Goal: Register for event/course

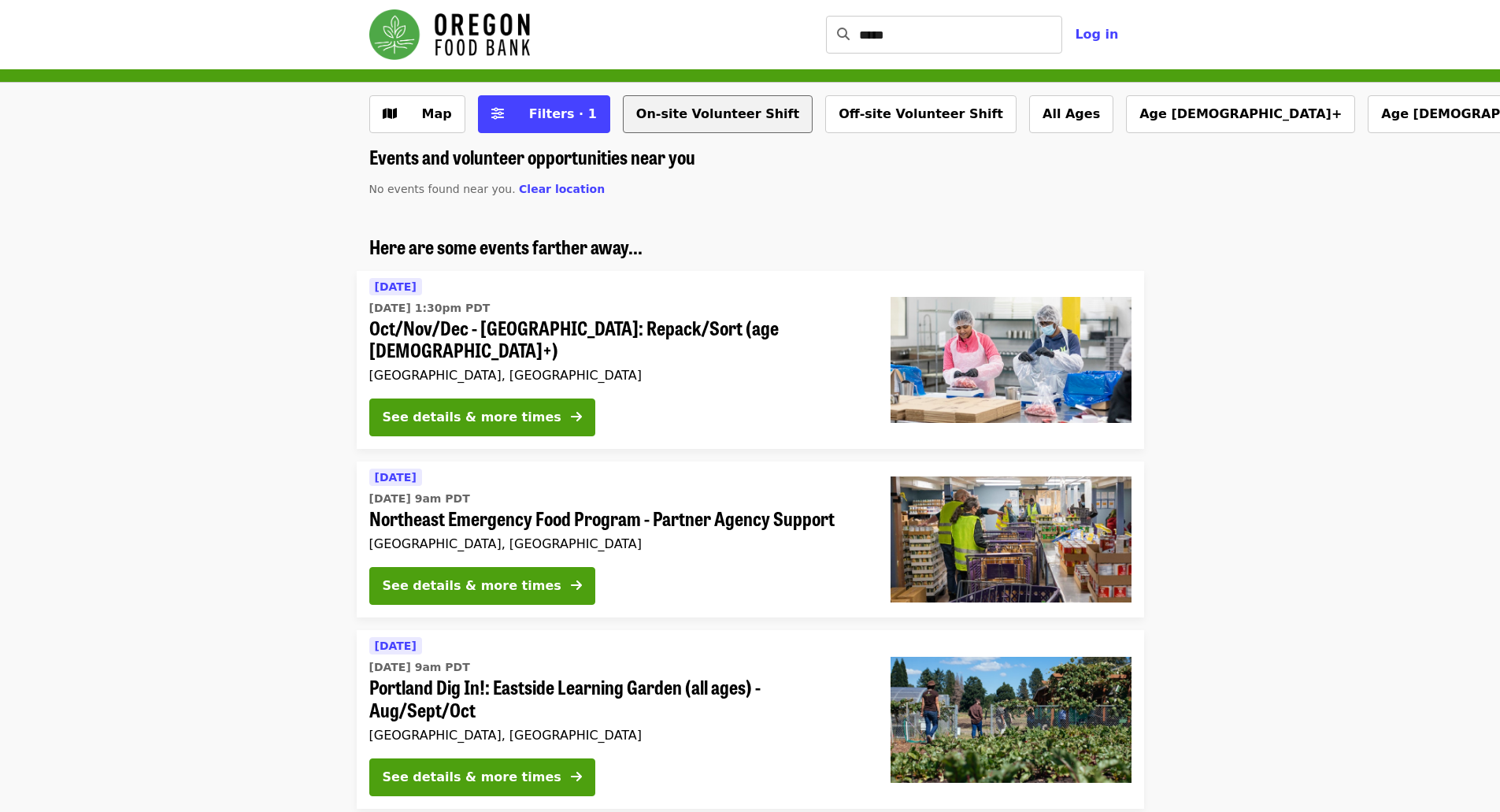
click at [661, 124] on button "On-site Volunteer Shift" at bounding box center [718, 114] width 190 height 38
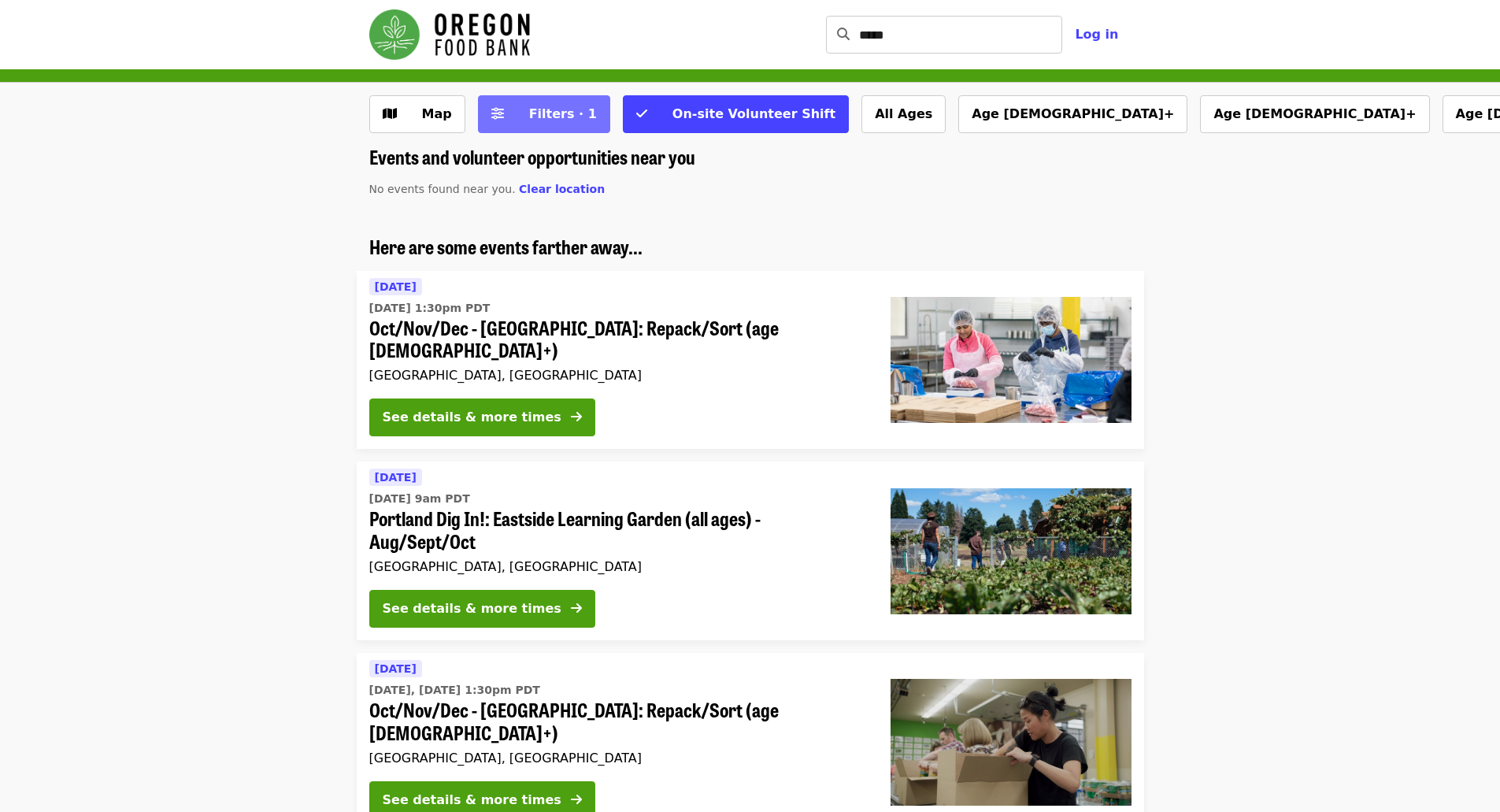
click at [528, 123] on button "Filters · 1" at bounding box center [544, 114] width 132 height 38
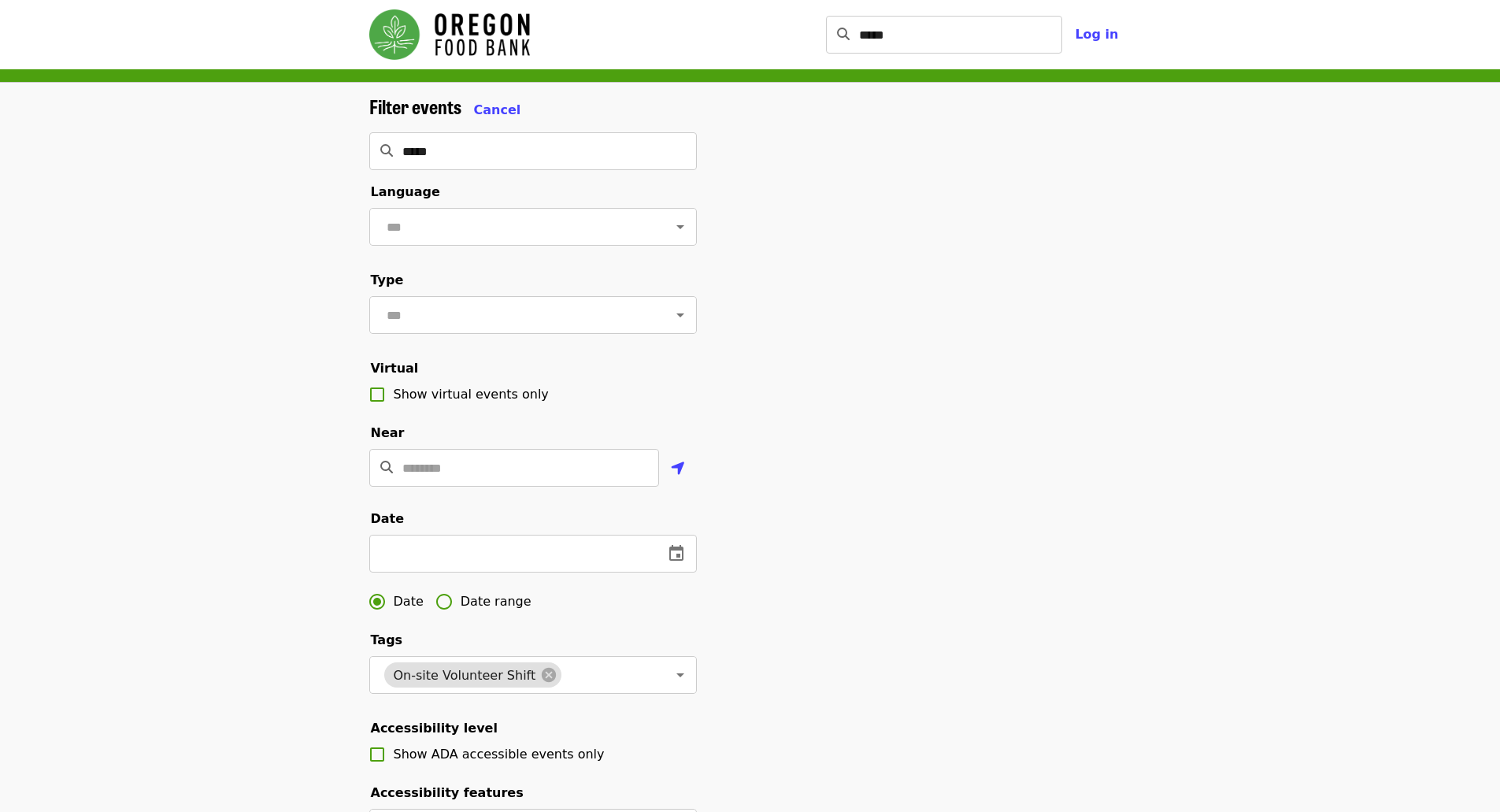
click at [301, 210] on div "Filter events Cancel ***** ​ Language ​ Type ​ Virtual Show virtual events only…" at bounding box center [750, 528] width 1500 height 890
click at [485, 115] on span "Cancel" at bounding box center [497, 109] width 47 height 15
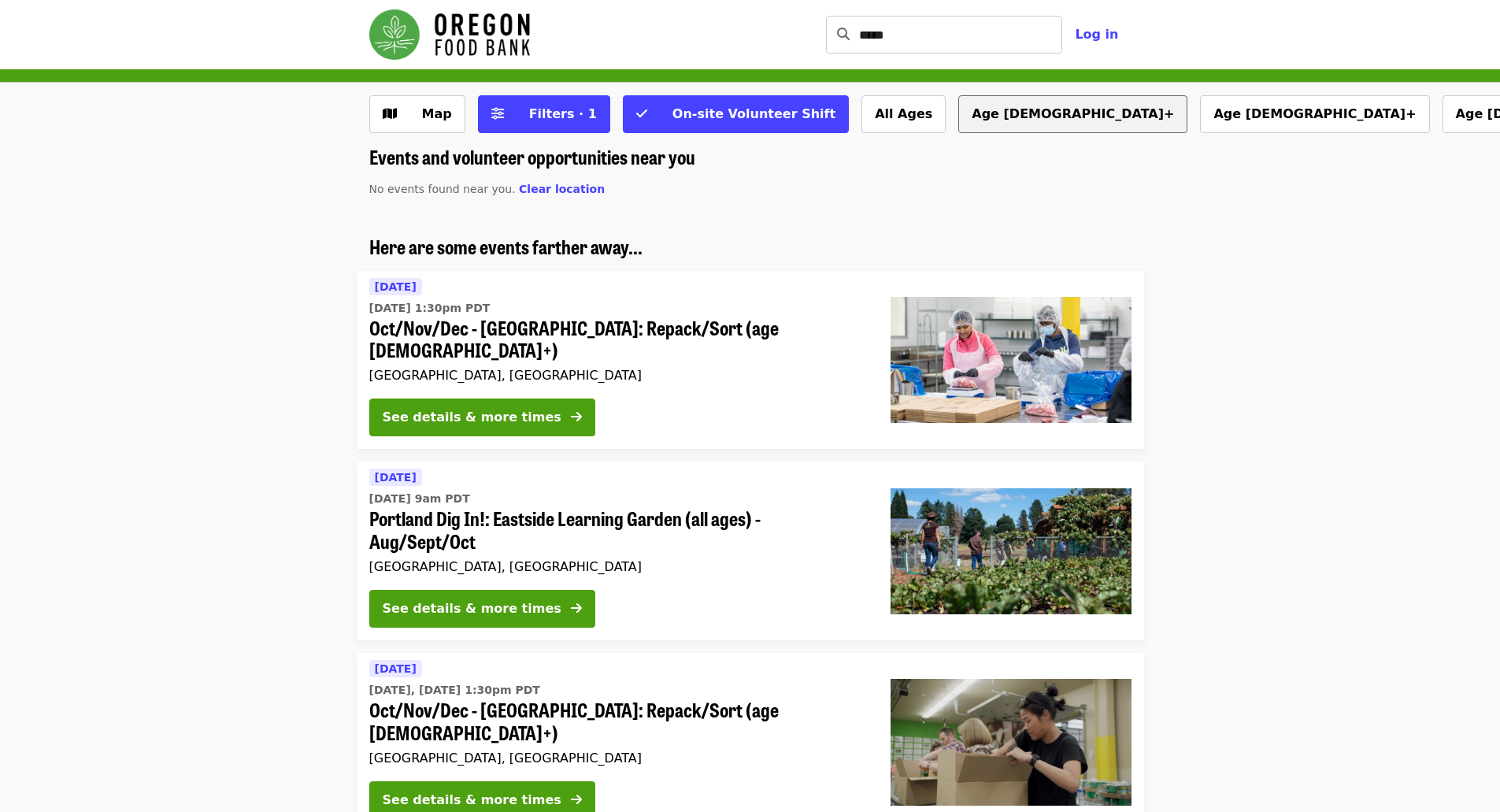
click at [959, 115] on button "Age [DEMOGRAPHIC_DATA]+" at bounding box center [1073, 114] width 229 height 38
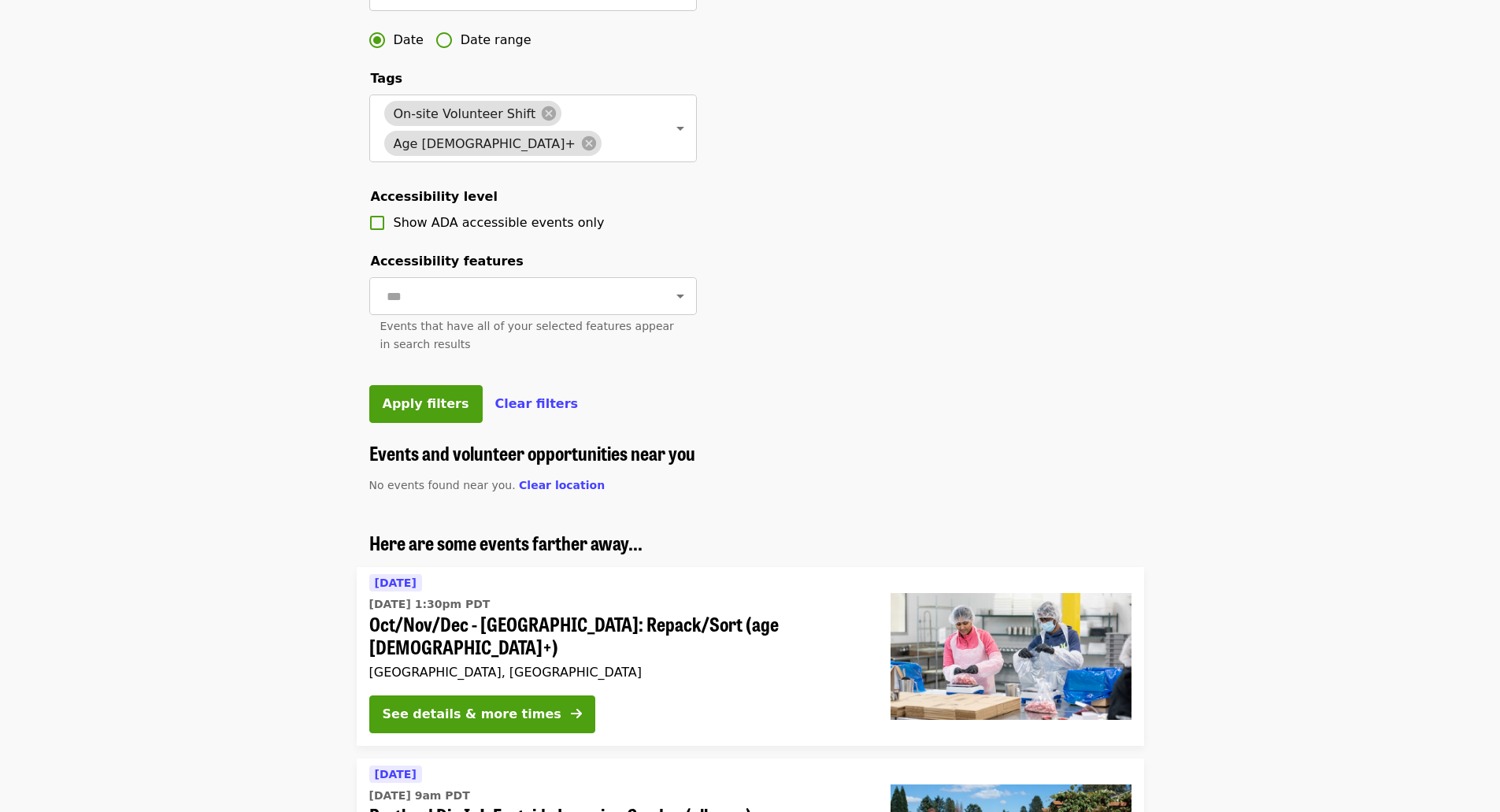
scroll to position [473, 0]
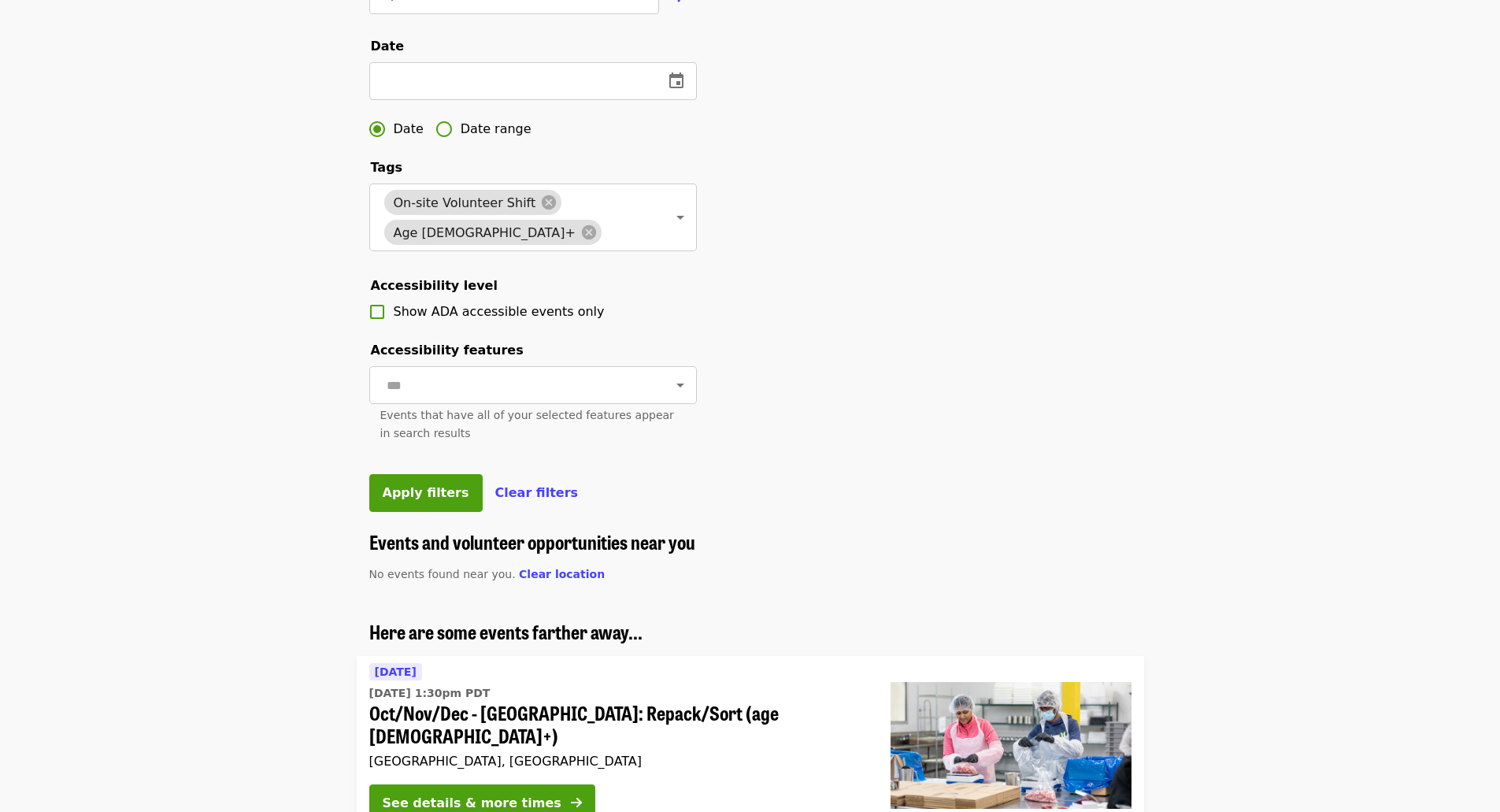
click at [821, 498] on div "Filter events Cancel ***** ​ Language ​ Type ​ Virtual Show virtual events only…" at bounding box center [750, 77] width 787 height 908
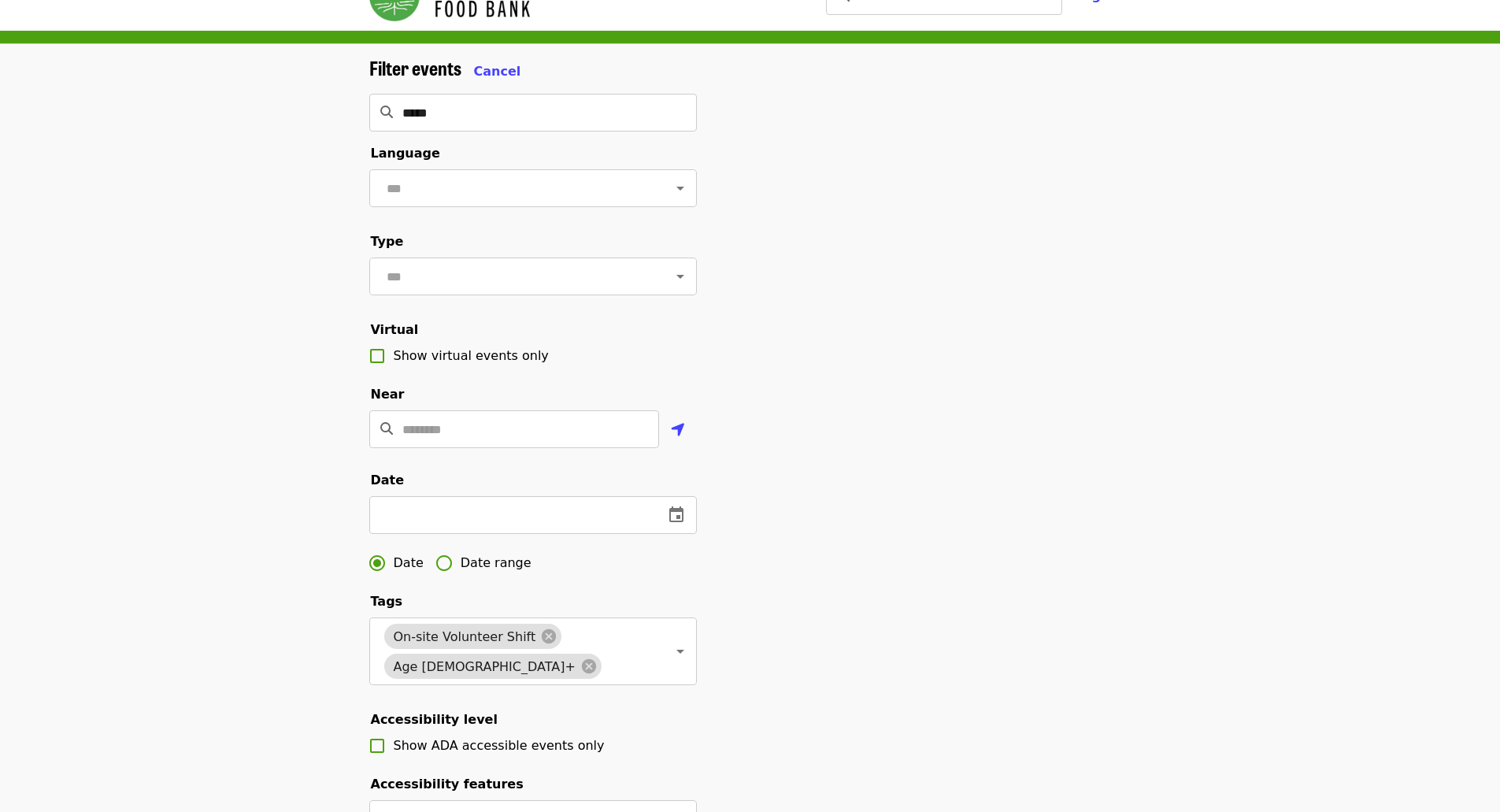
scroll to position [0, 0]
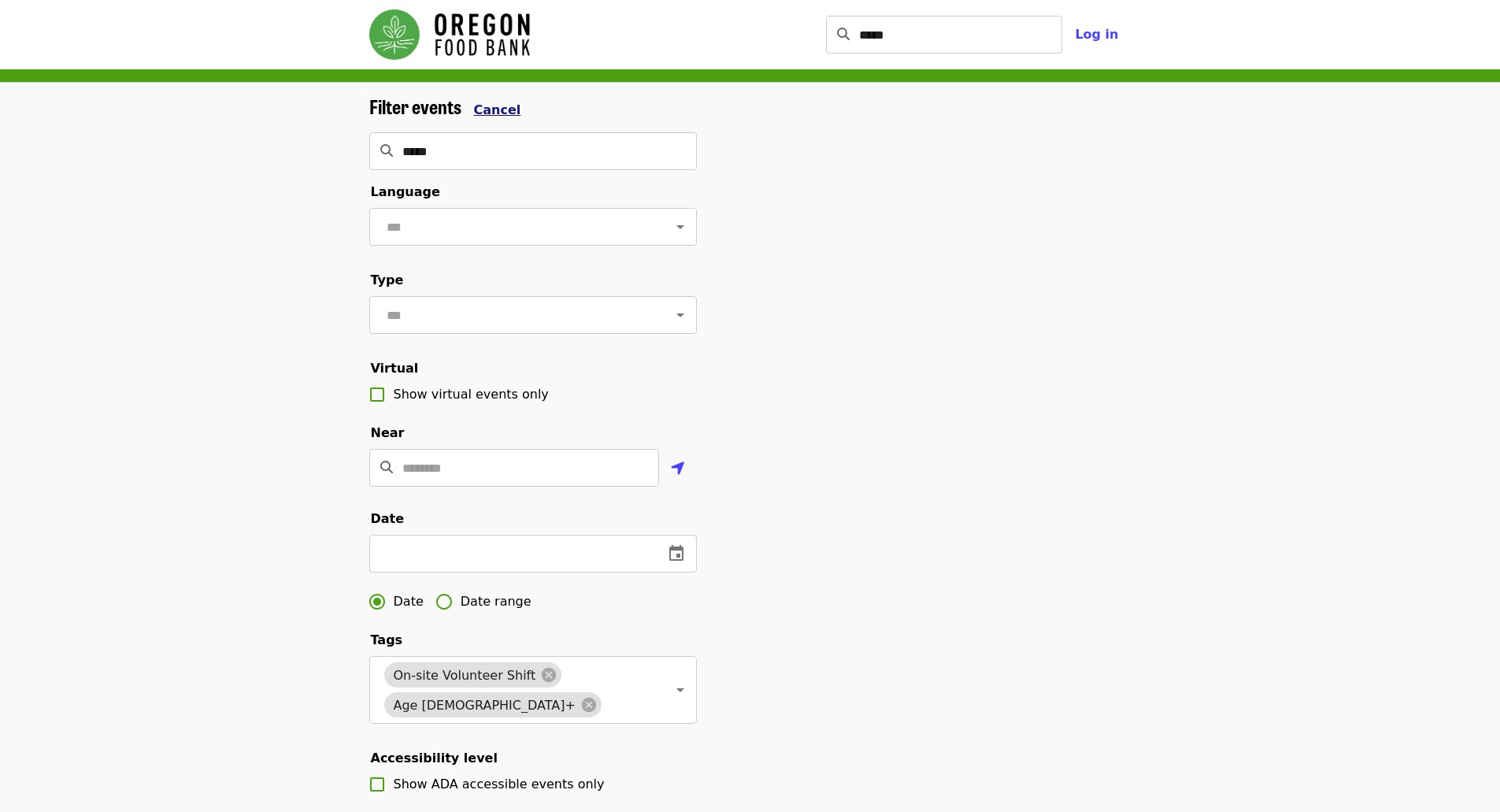
click at [496, 112] on span "Cancel" at bounding box center [497, 109] width 47 height 15
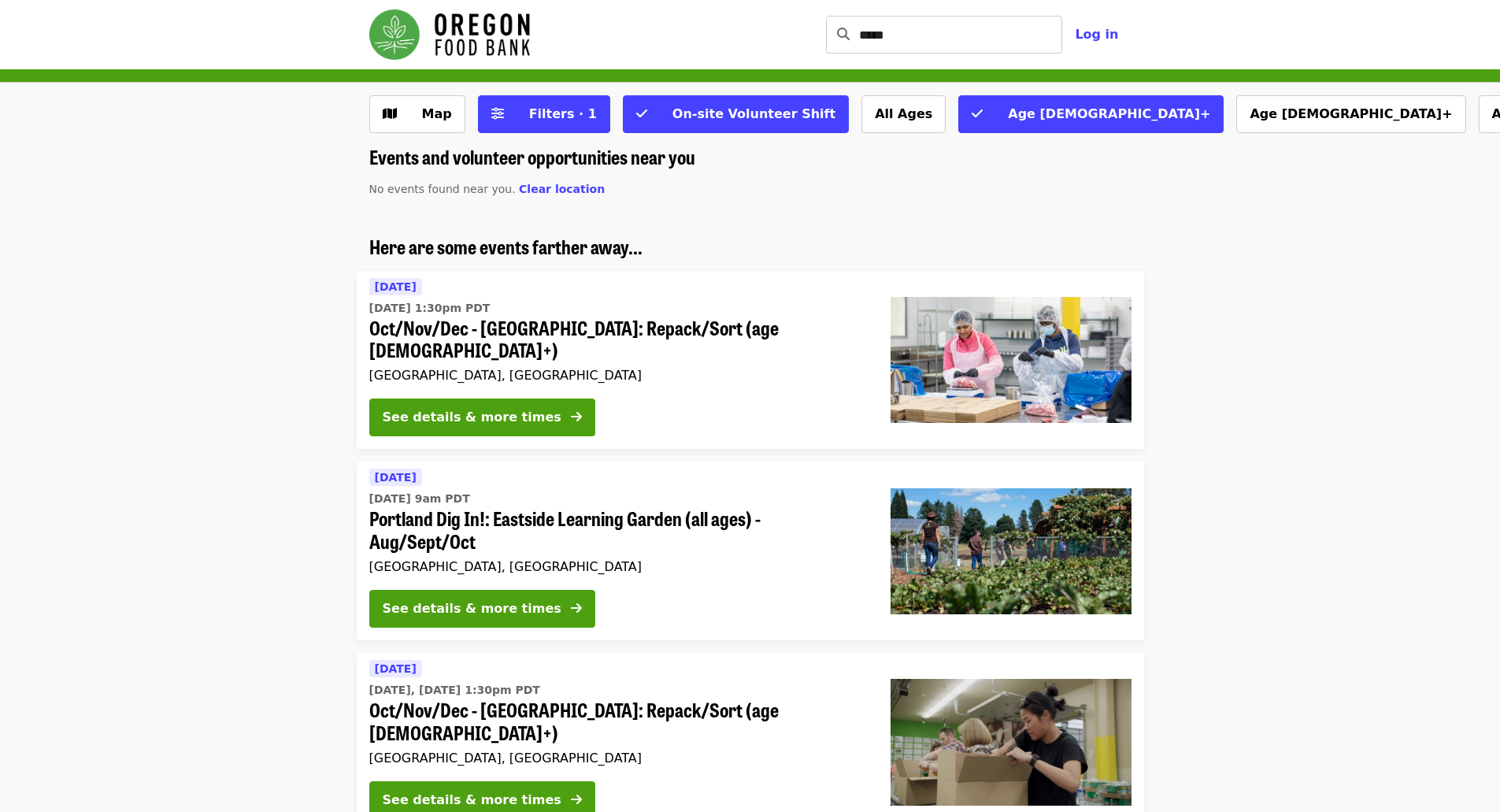
click at [220, 301] on li "Here are some events farther away... [DATE] [DATE] 1:30pm PDT Oct/Nov/Dec - [GE…" at bounding box center [750, 342] width 1500 height 214
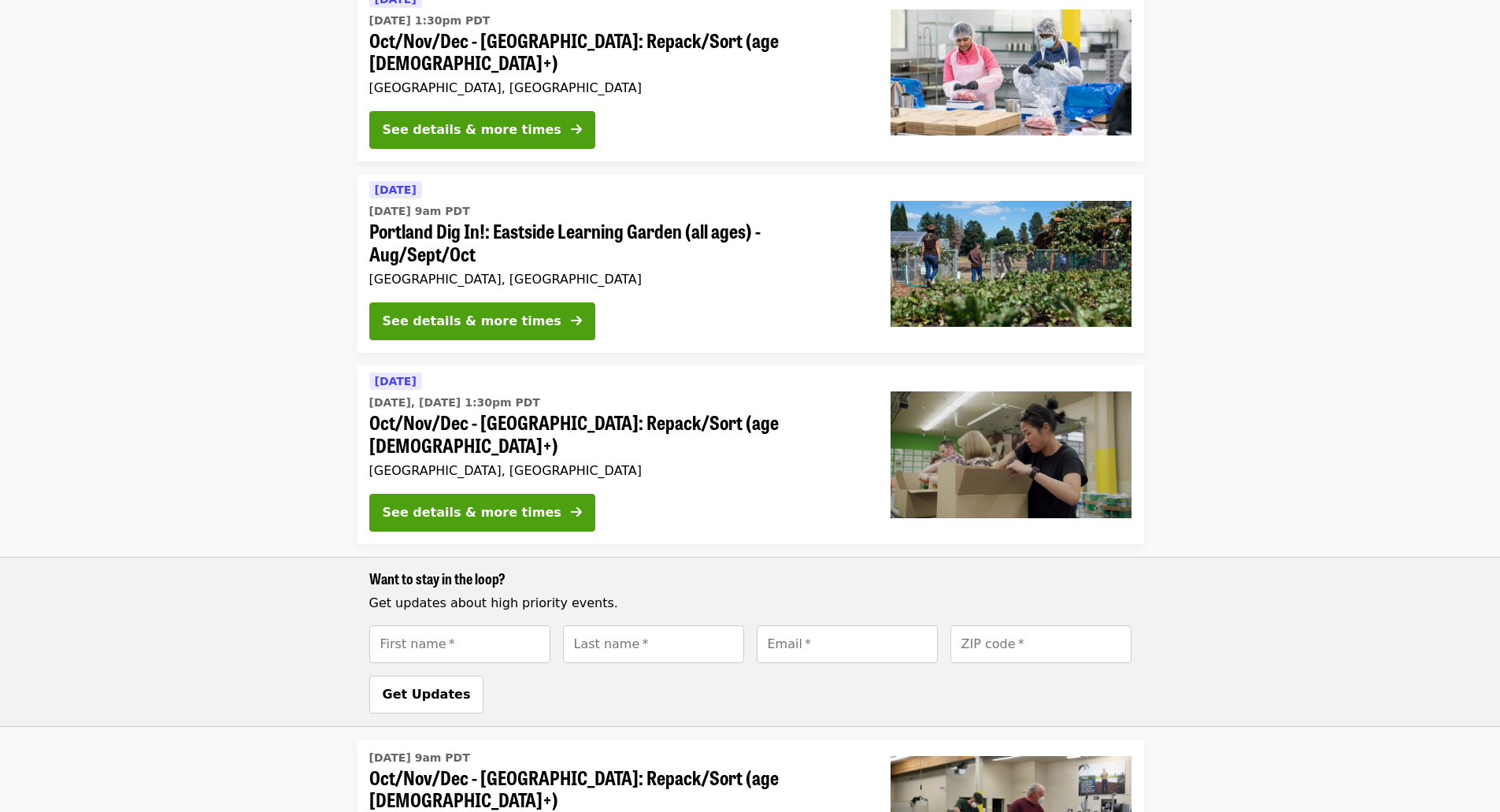
scroll to position [548, 0]
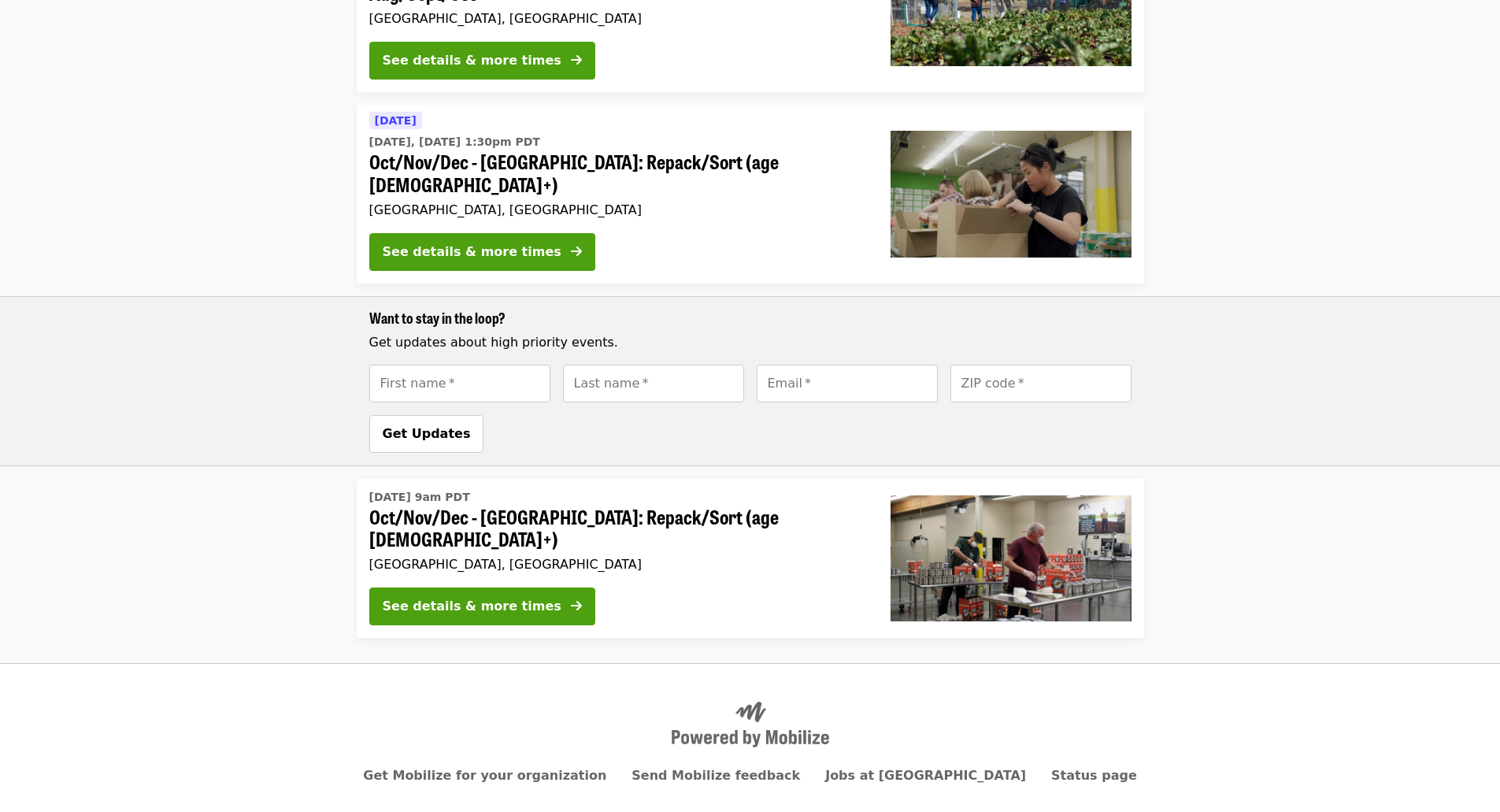
click at [435, 506] on span "Oct/Nov/Dec - [GEOGRAPHIC_DATA]: Repack/Sort (age [DEMOGRAPHIC_DATA]+)" at bounding box center [618, 528] width 496 height 45
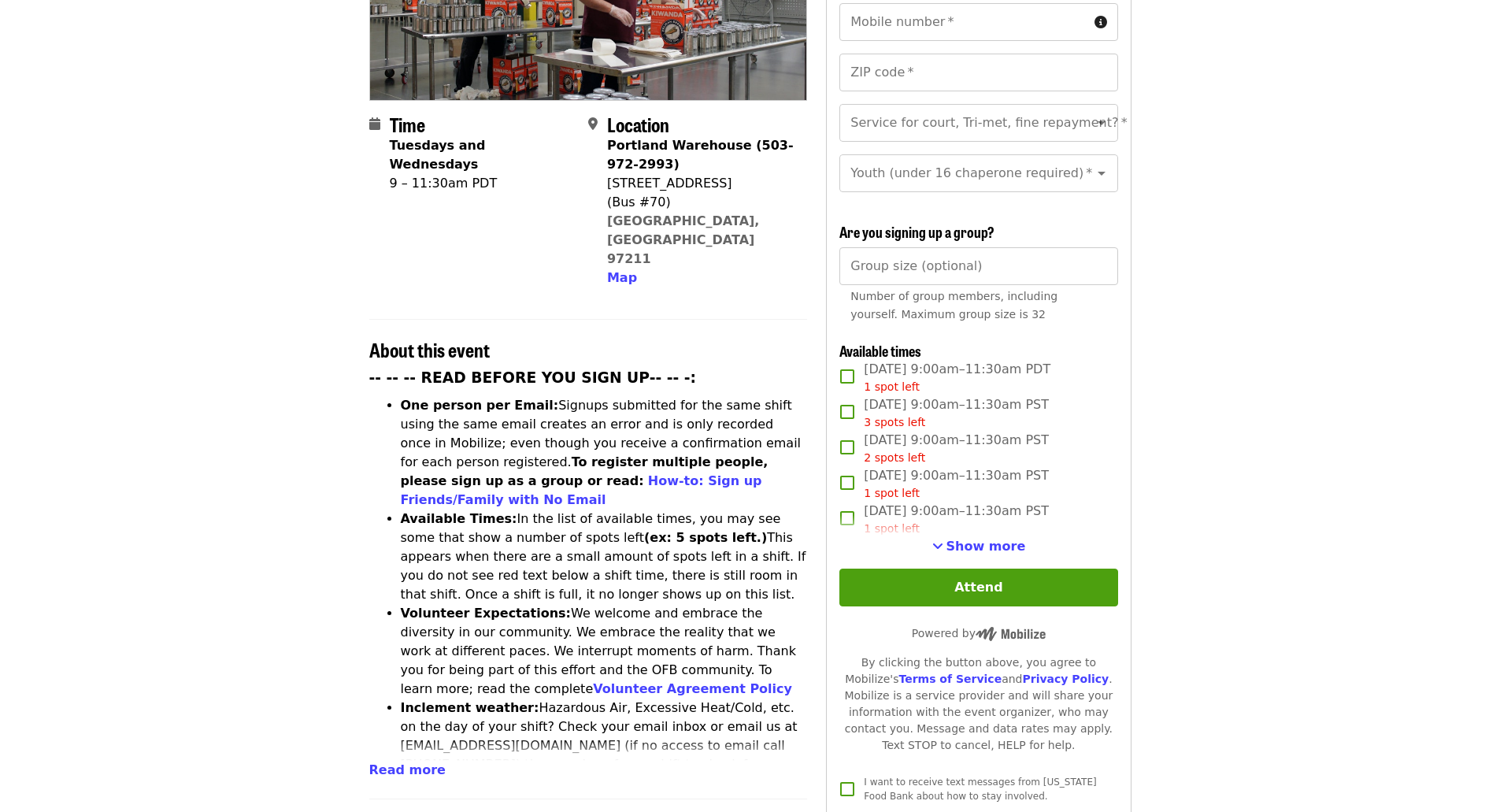
scroll to position [394, 0]
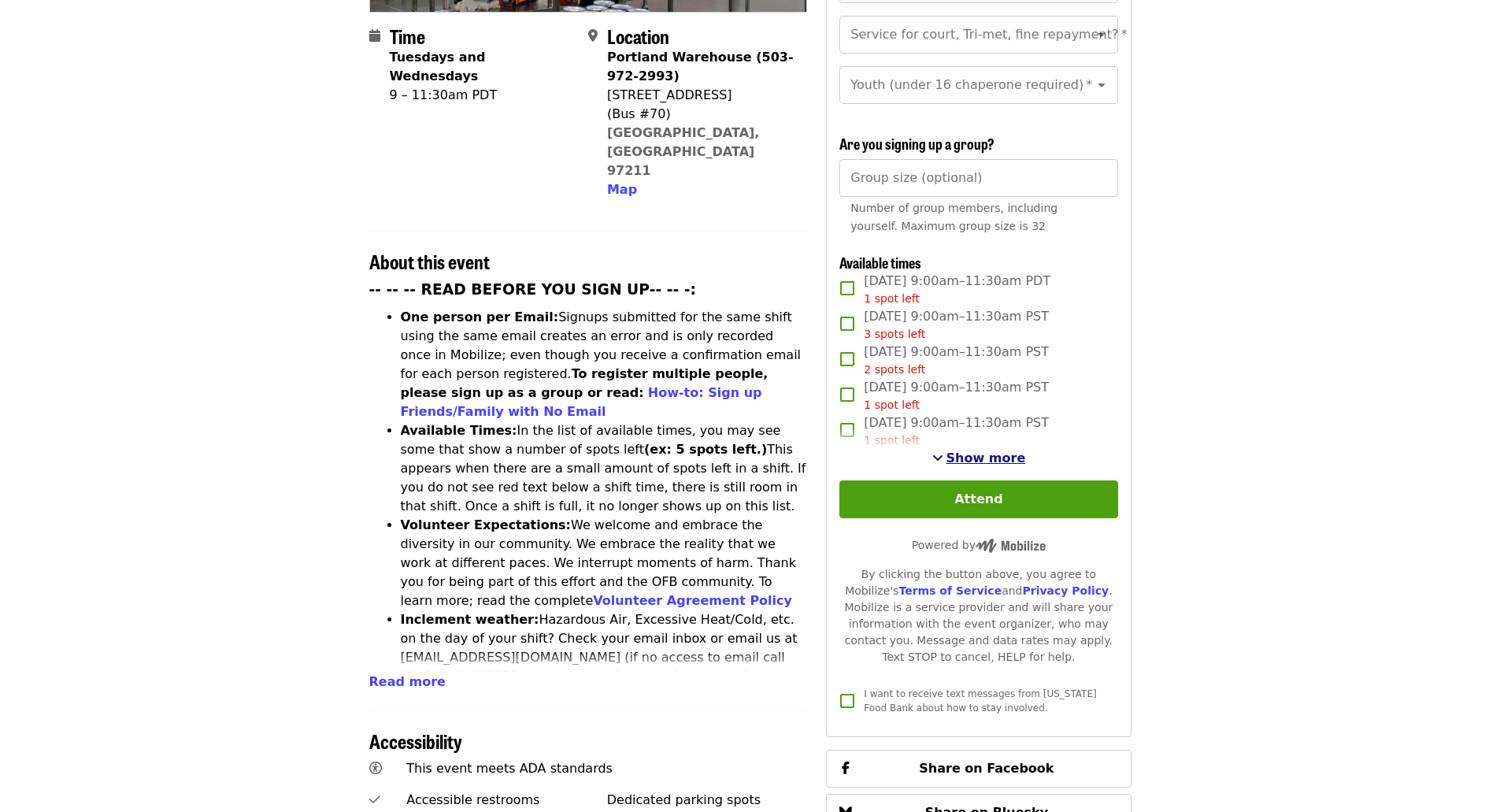
click at [985, 462] on button "Show more" at bounding box center [978, 458] width 93 height 19
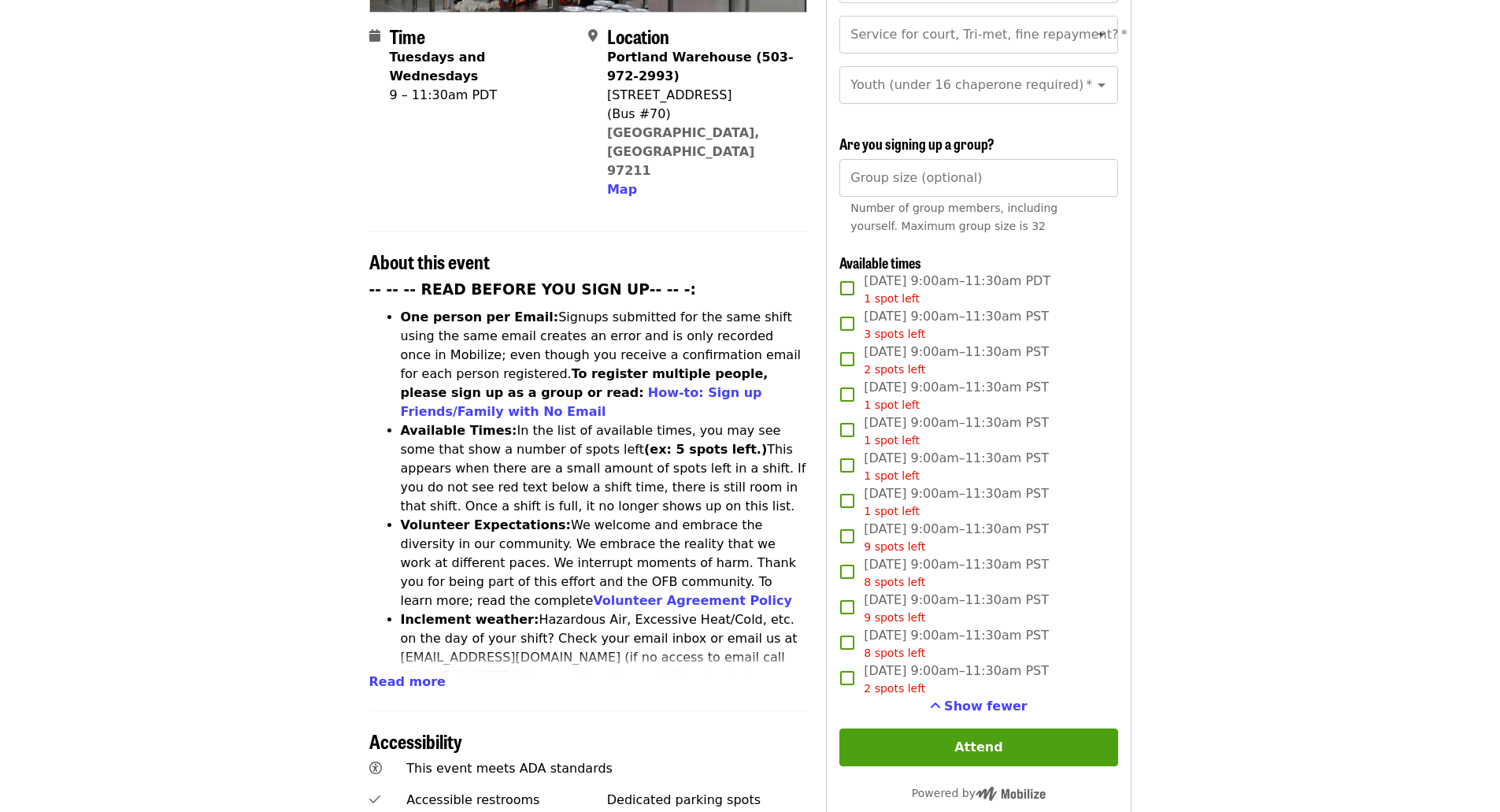
click at [185, 508] on article "Oct/Nov/Dec - [GEOGRAPHIC_DATA]: Repack/Sort (age [DEMOGRAPHIC_DATA]+) Highest …" at bounding box center [750, 511] width 1500 height 1670
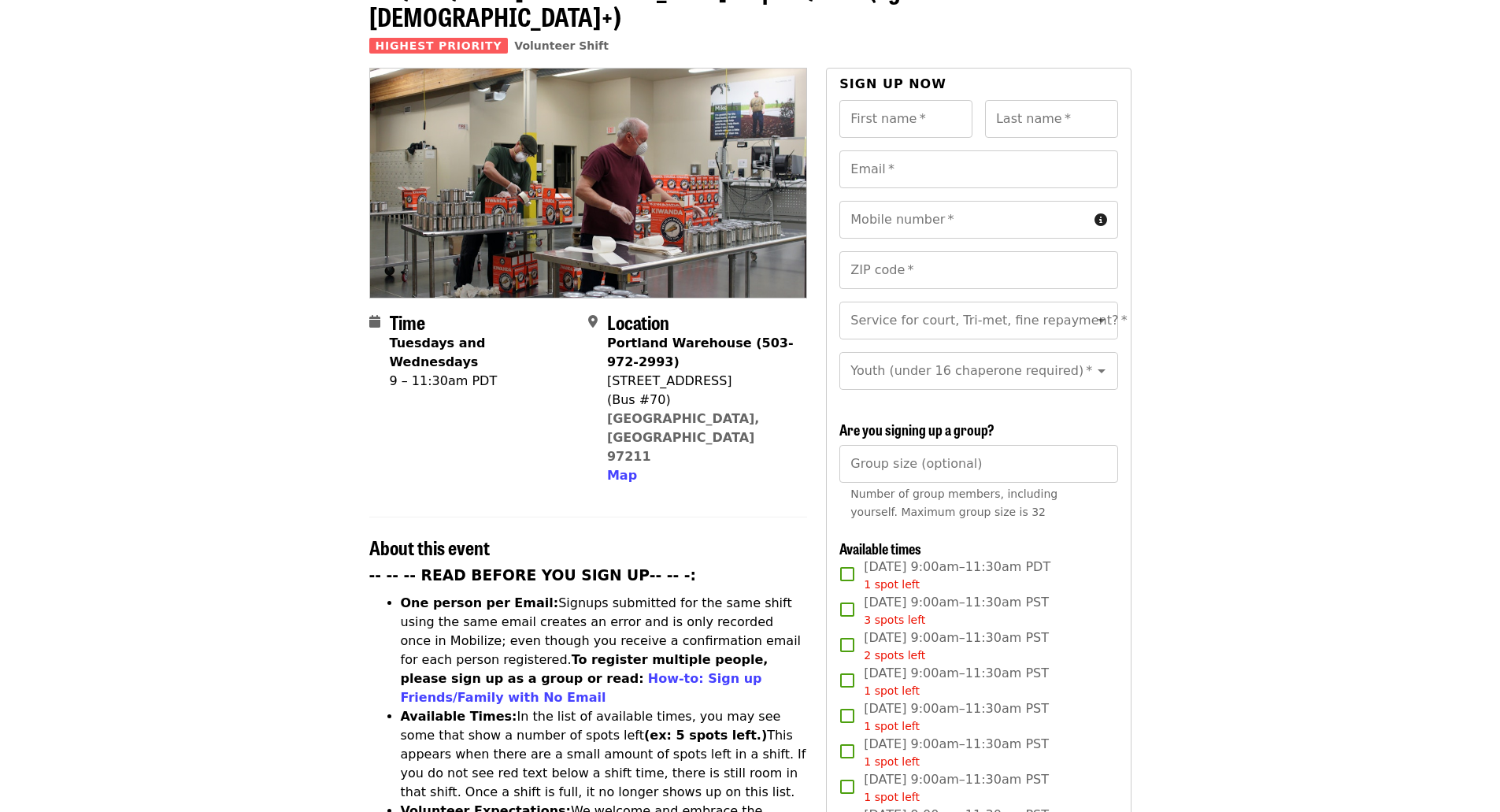
scroll to position [0, 0]
